Goal: Information Seeking & Learning: Learn about a topic

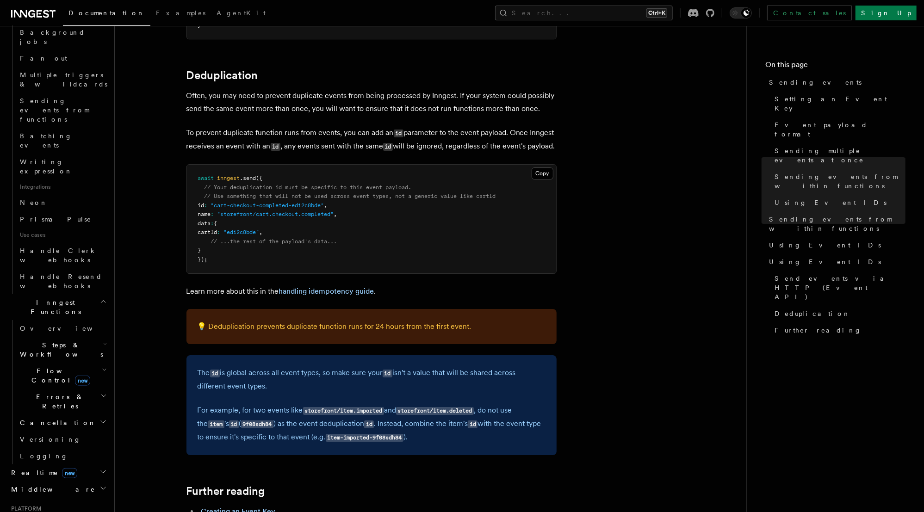
scroll to position [455, 0]
click at [97, 363] on h2 "Flow Control new" at bounding box center [62, 376] width 93 height 26
click at [54, 446] on span "Throttling" at bounding box center [55, 449] width 53 height 7
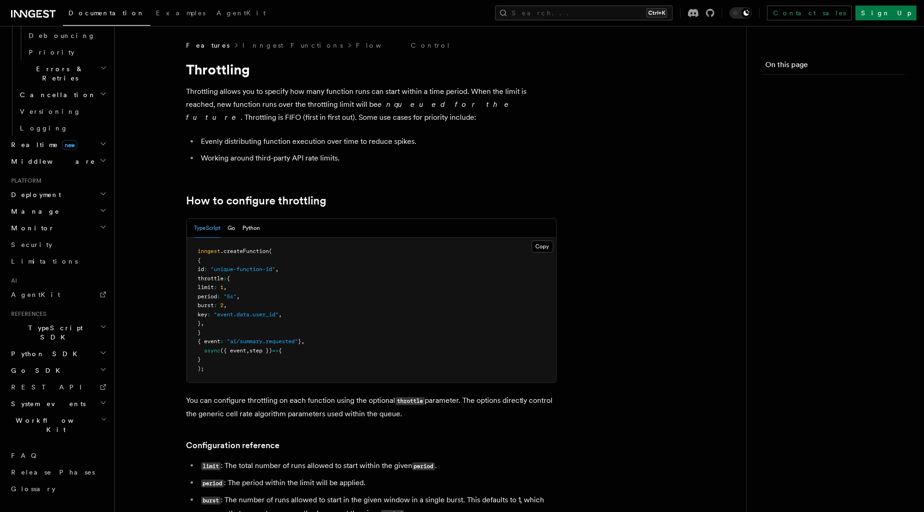
scroll to position [346, 0]
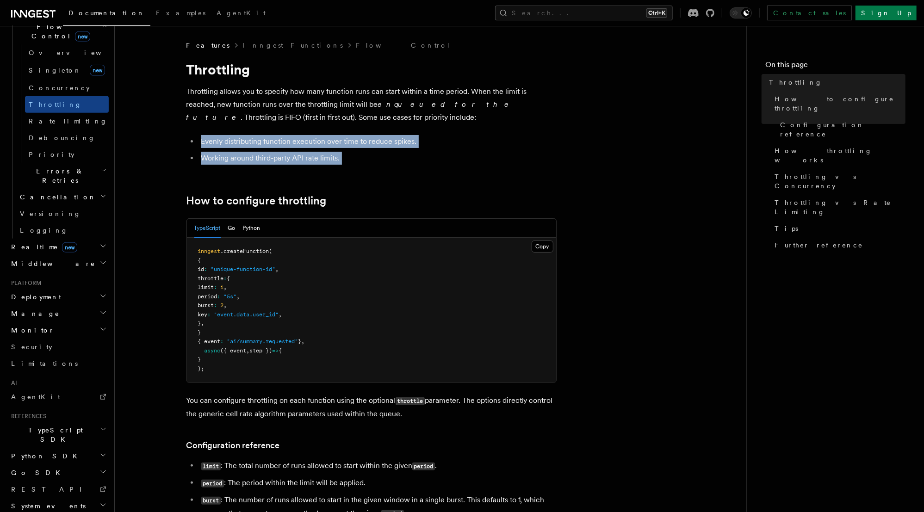
drag, startPoint x: 175, startPoint y: 132, endPoint x: 163, endPoint y: 176, distance: 45.6
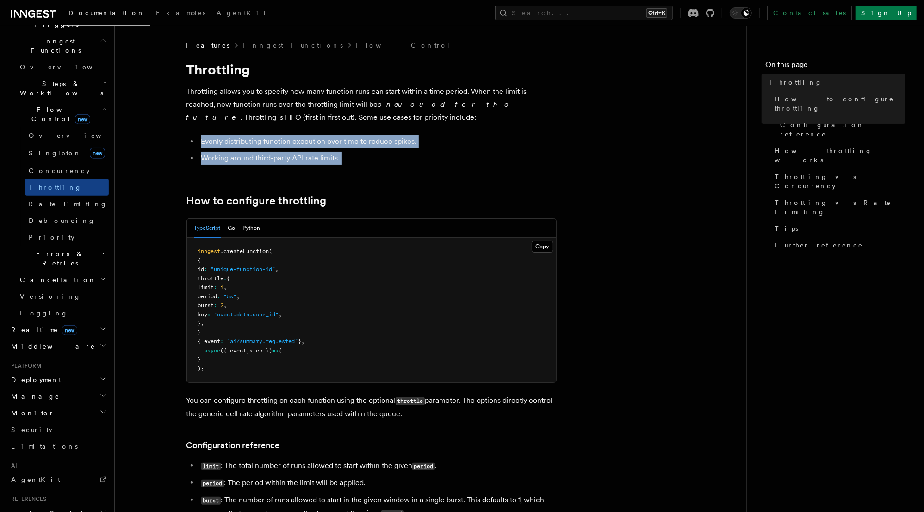
scroll to position [263, 0]
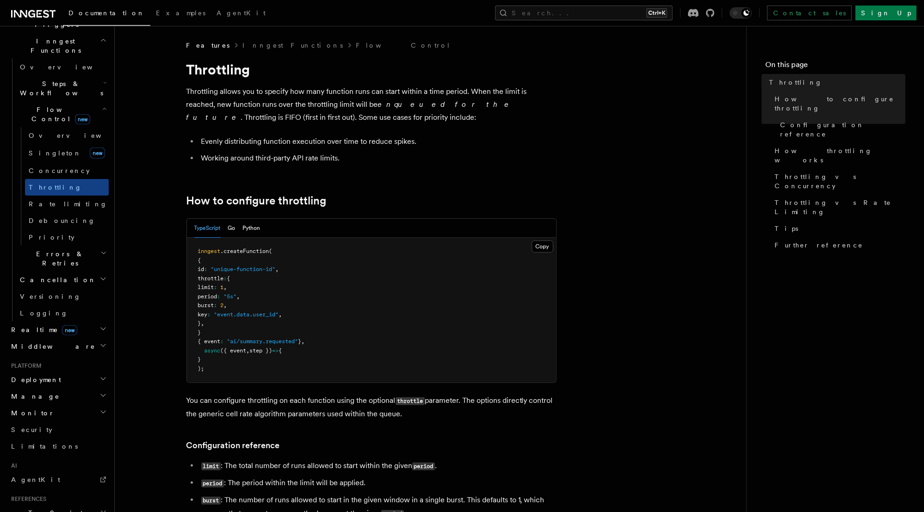
click at [233, 397] on p "You can configure throttling on each function using the optional throttle param…" at bounding box center [371, 407] width 370 height 26
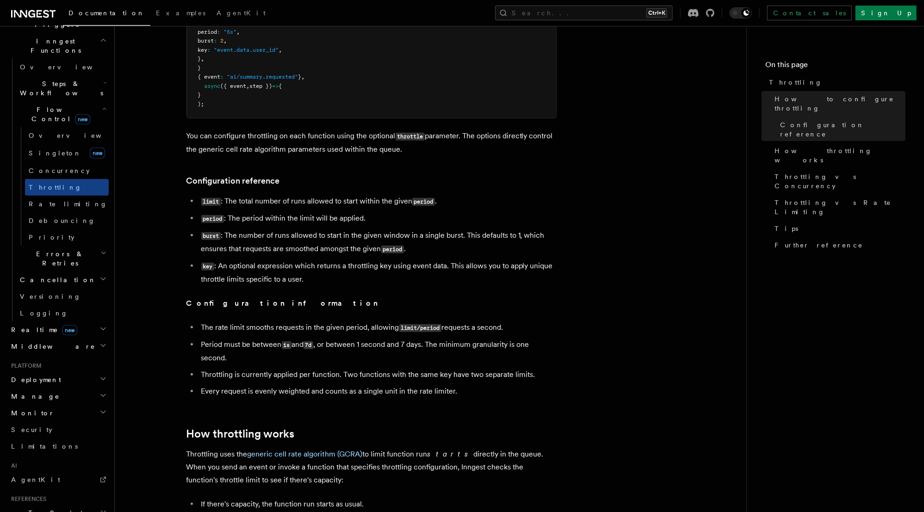
scroll to position [264, 0]
drag, startPoint x: 510, startPoint y: 331, endPoint x: 202, endPoint y: 332, distance: 307.7
click at [202, 332] on li "The rate limit smooths requests in the given period, allowing limit/period requ…" at bounding box center [378, 328] width 358 height 13
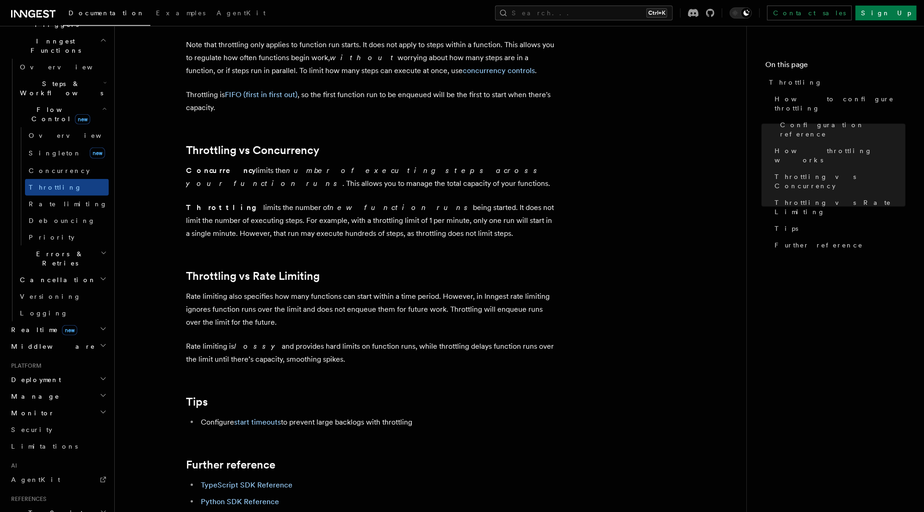
scroll to position [767, 0]
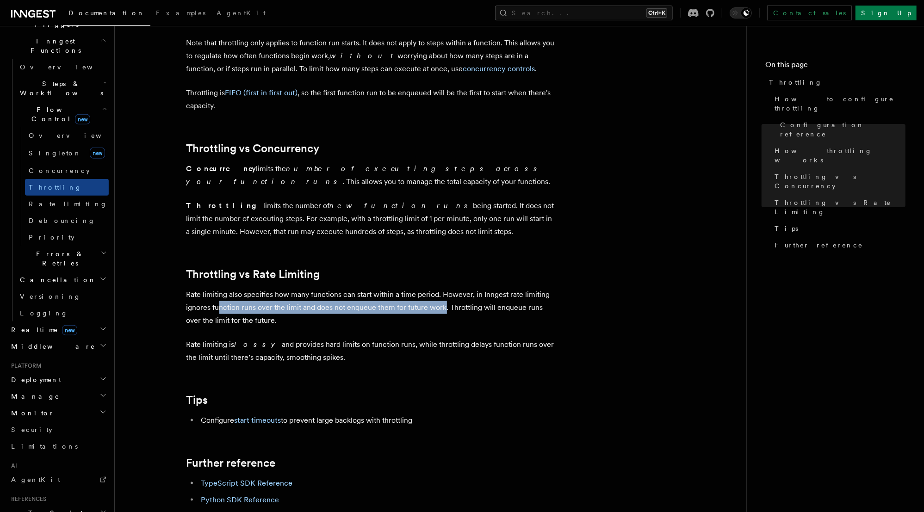
drag, startPoint x: 218, startPoint y: 310, endPoint x: 442, endPoint y: 315, distance: 225.0
click at [442, 315] on p "Rate limiting also specifies how many functions can start within a time period.…" at bounding box center [371, 307] width 370 height 39
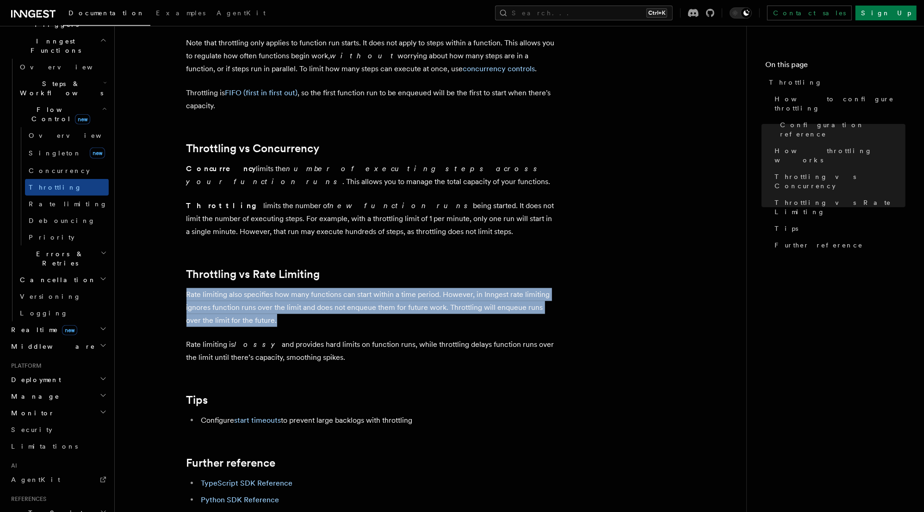
drag, startPoint x: 267, startPoint y: 325, endPoint x: 187, endPoint y: 296, distance: 84.9
click at [187, 296] on p "Rate limiting also specifies how many functions can start within a time period.…" at bounding box center [371, 307] width 370 height 39
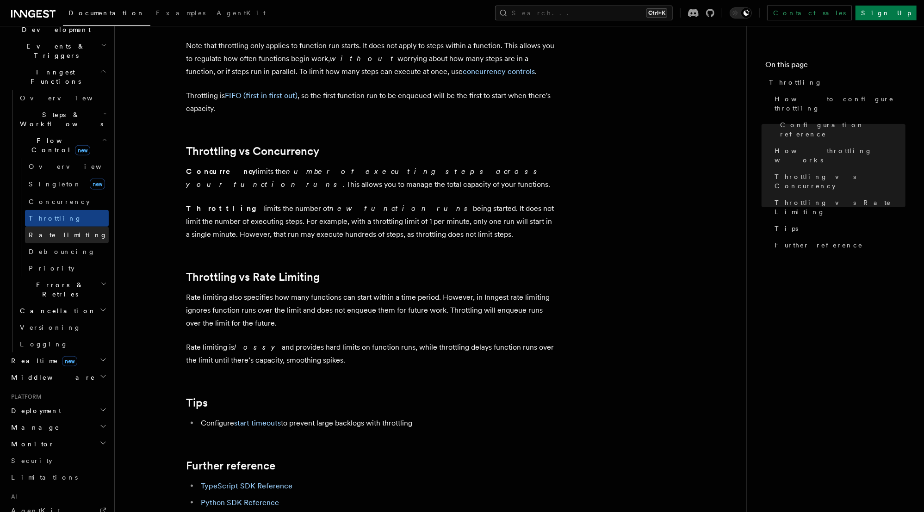
scroll to position [227, 0]
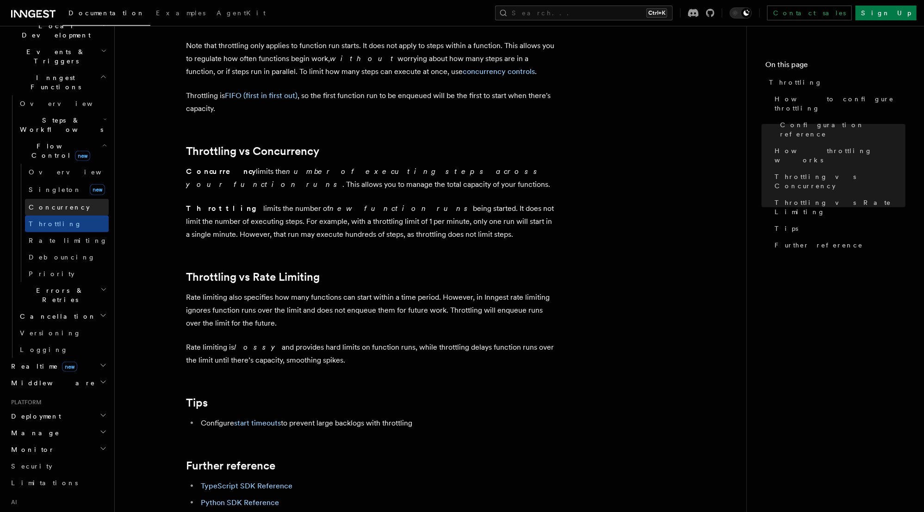
click at [62, 204] on span "Concurrency" at bounding box center [59, 207] width 61 height 7
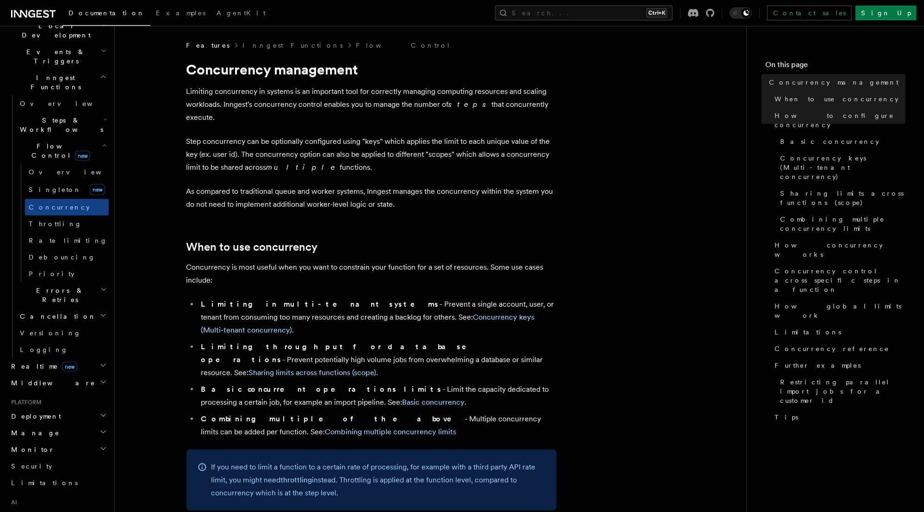
drag, startPoint x: 242, startPoint y: 137, endPoint x: 349, endPoint y: 159, distance: 110.0
click at [349, 159] on p "Step concurrency can be optionally configured using "keys" which applies the li…" at bounding box center [371, 154] width 370 height 39
click at [271, 163] on em "multiple" at bounding box center [304, 167] width 74 height 9
drag, startPoint x: 331, startPoint y: 155, endPoint x: 242, endPoint y: 136, distance: 90.9
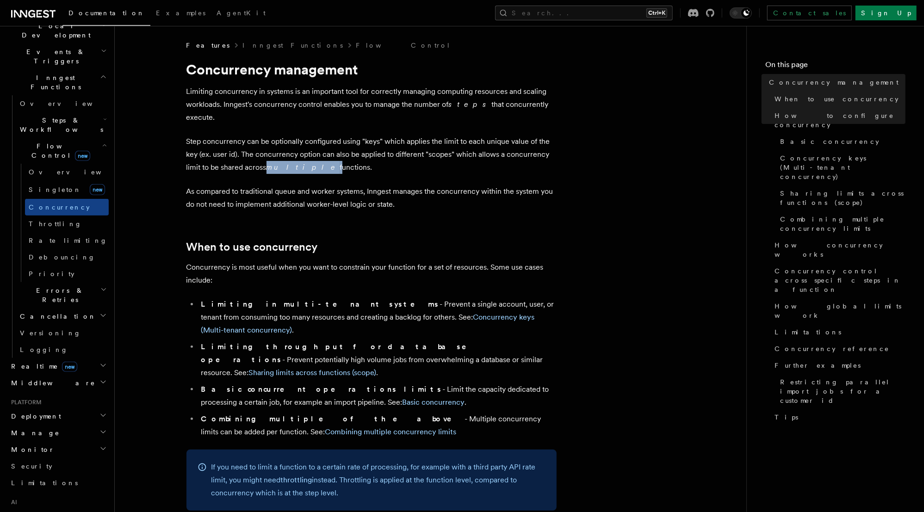
click at [242, 136] on p "Step concurrency can be optionally configured using "keys" which applies the li…" at bounding box center [371, 154] width 370 height 39
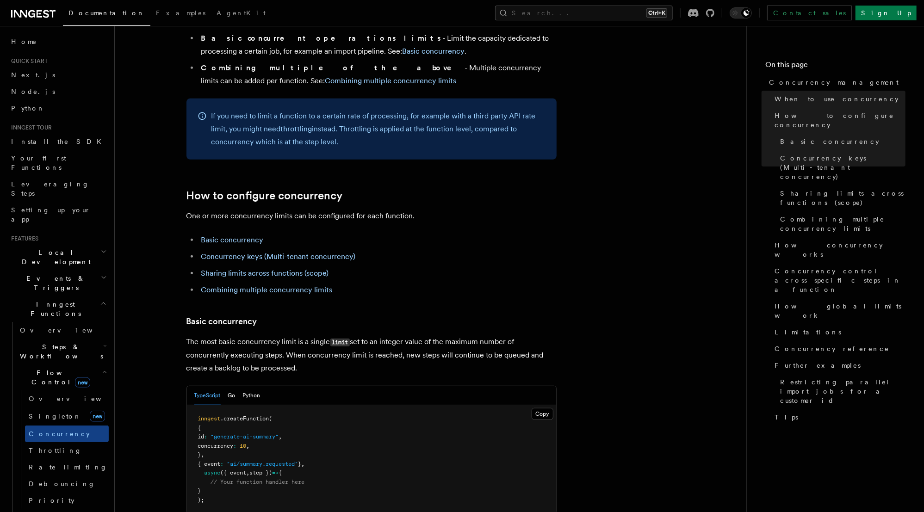
click at [96, 270] on h2 "Events & Triggers" at bounding box center [57, 283] width 101 height 26
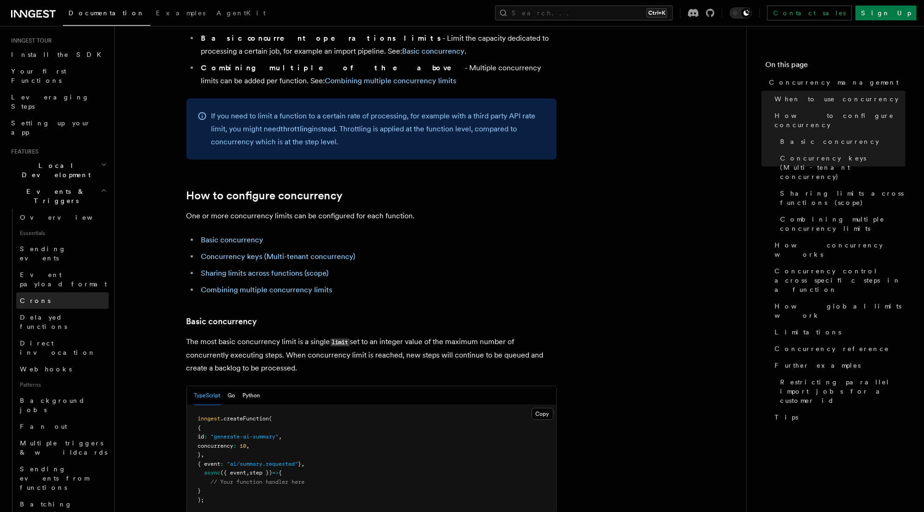
scroll to position [93, 0]
click at [64, 307] on span "Delayed functions" at bounding box center [64, 316] width 89 height 19
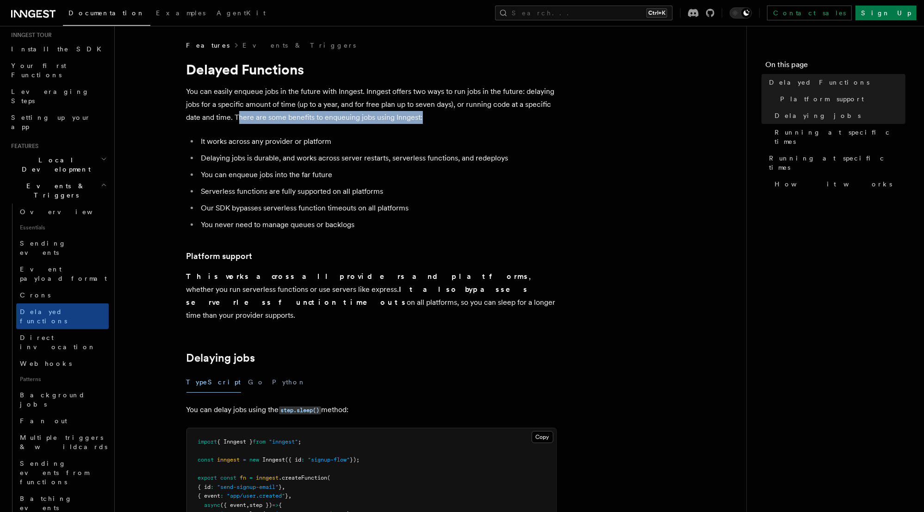
drag, startPoint x: 238, startPoint y: 117, endPoint x: 423, endPoint y: 116, distance: 185.6
click at [423, 116] on p "You can easily enqueue jobs in the future with Inngest. Inngest offers two ways…" at bounding box center [371, 104] width 370 height 39
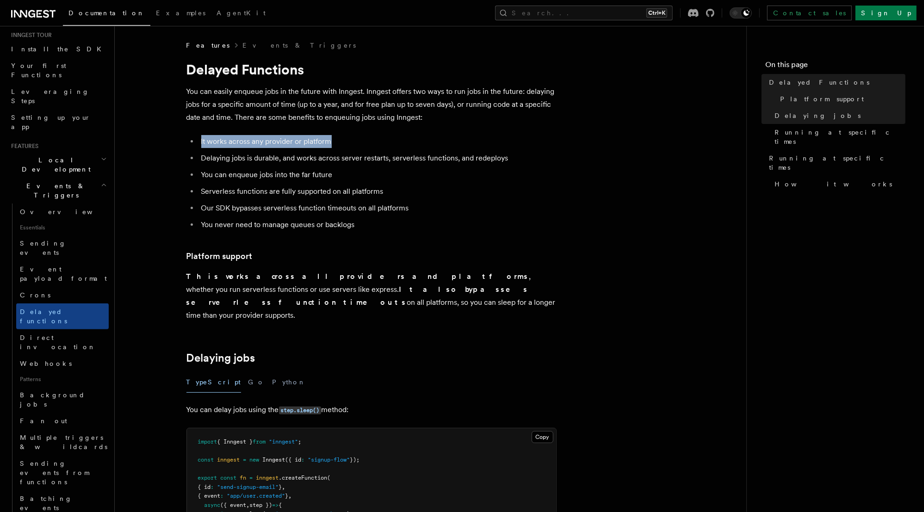
drag, startPoint x: 342, startPoint y: 145, endPoint x: 193, endPoint y: 132, distance: 149.6
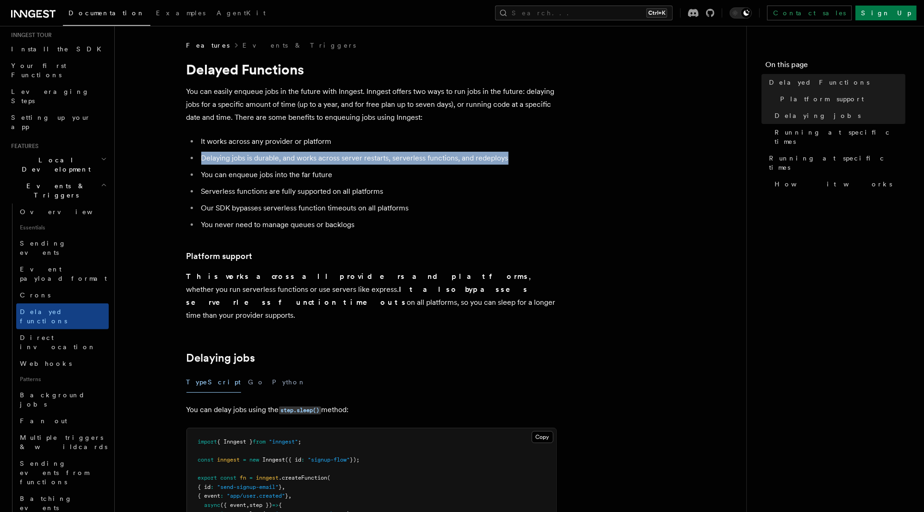
drag, startPoint x: 510, startPoint y: 162, endPoint x: 197, endPoint y: 158, distance: 313.8
click at [197, 158] on ul "It works across any provider or platform Delaying jobs is durable, and works ac…" at bounding box center [371, 183] width 370 height 96
click at [314, 159] on li "Delaying jobs is durable, and works across server restarts, serverless function…" at bounding box center [378, 158] width 358 height 13
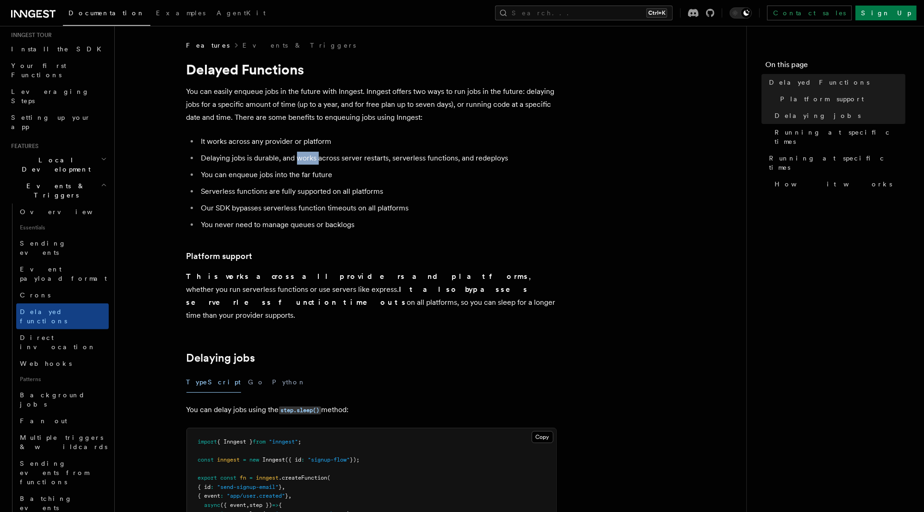
click at [314, 159] on li "Delaying jobs is durable, and works across server restarts, serverless function…" at bounding box center [378, 158] width 358 height 13
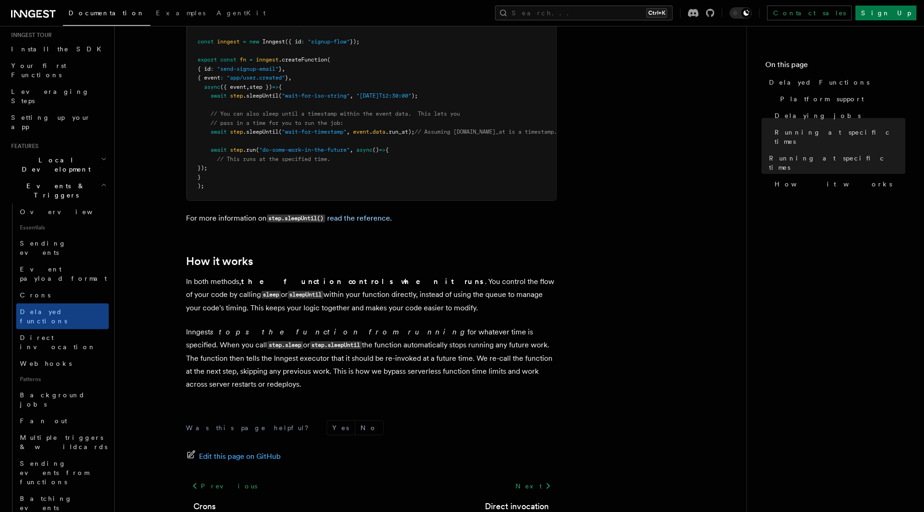
scroll to position [664, 0]
